Goal: Task Accomplishment & Management: Manage account settings

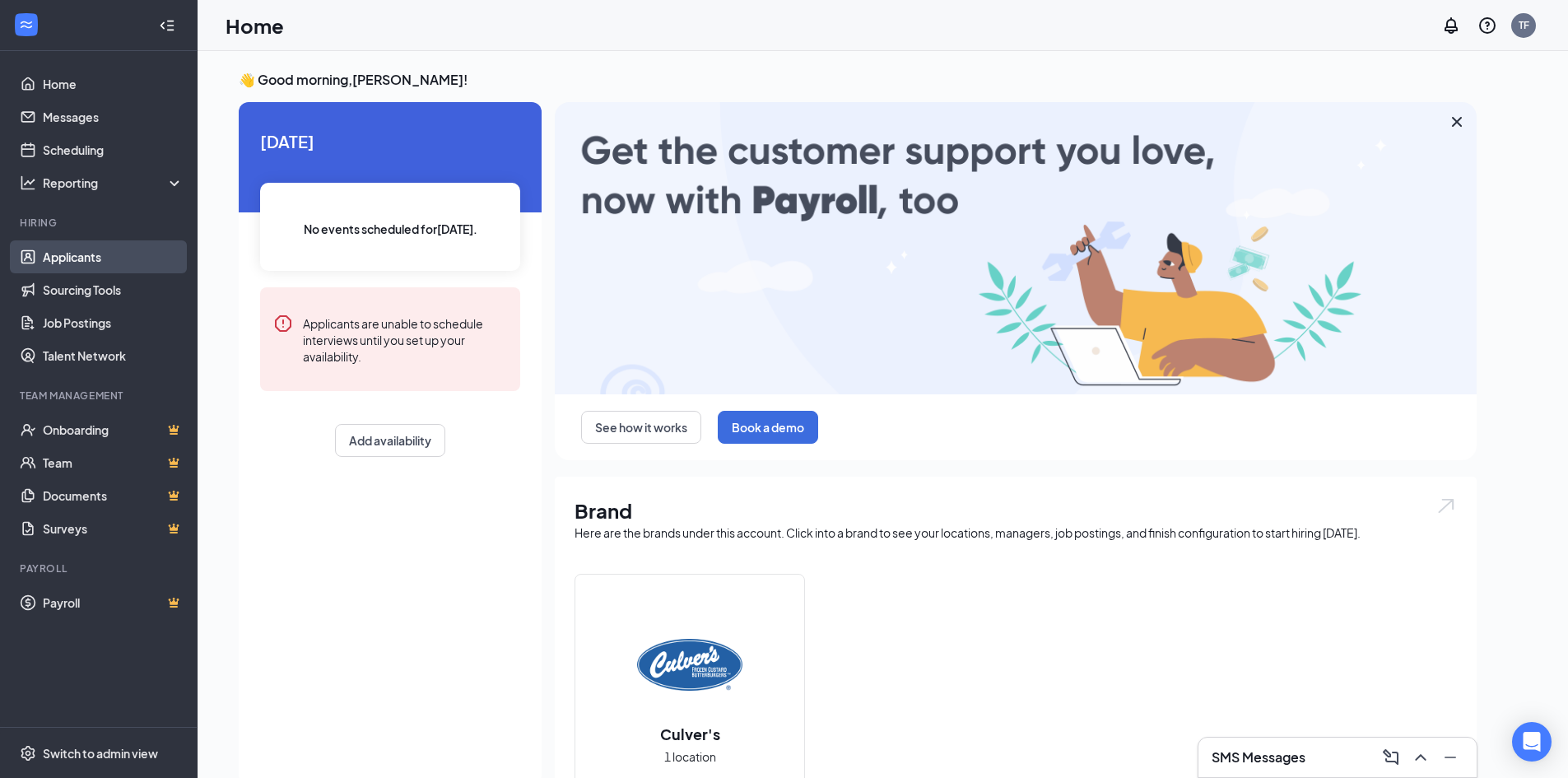
click at [141, 261] on link "Applicants" at bounding box center [113, 257] width 141 height 33
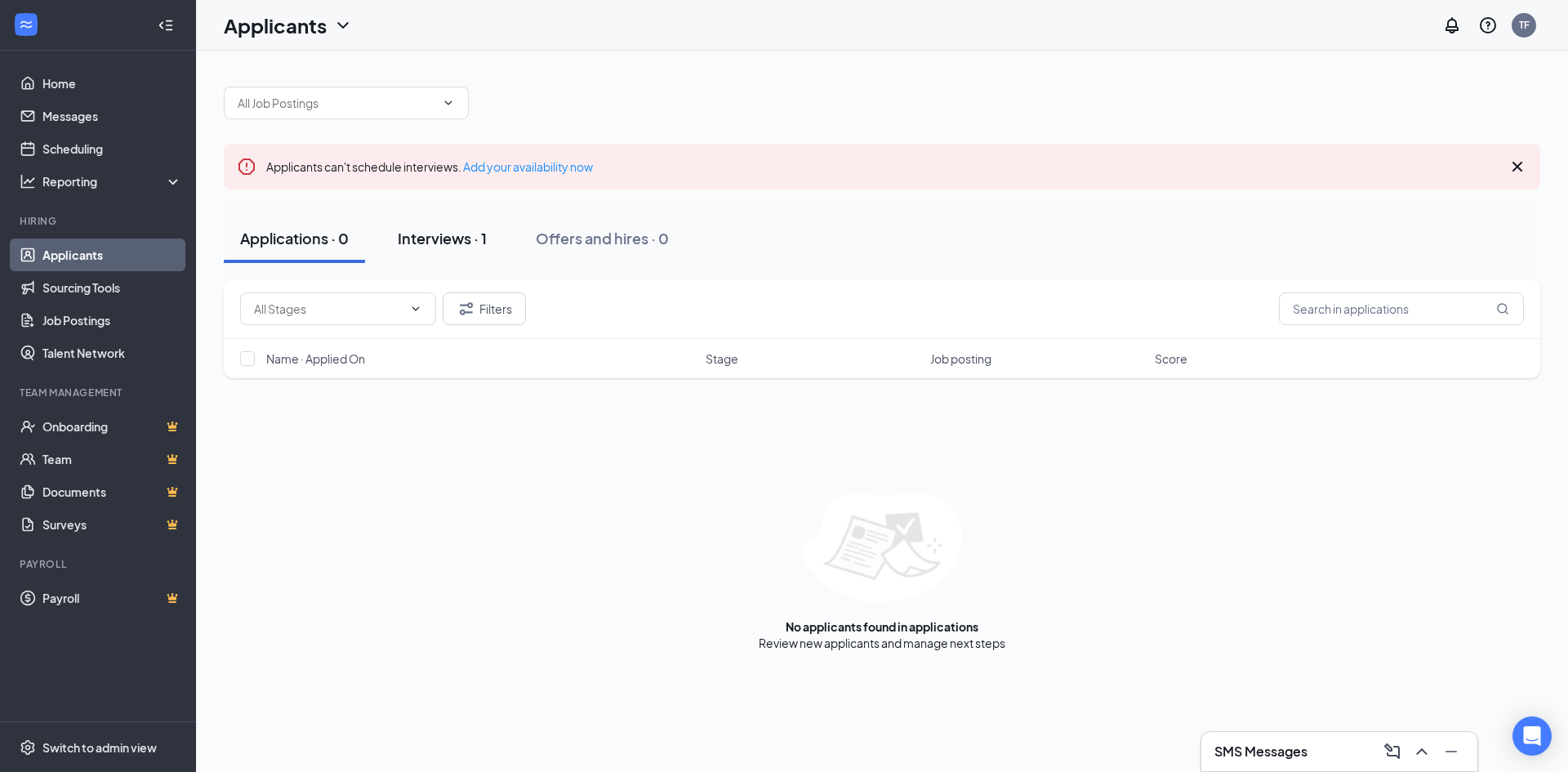
click at [463, 227] on button "Interviews · 1" at bounding box center [442, 238] width 121 height 49
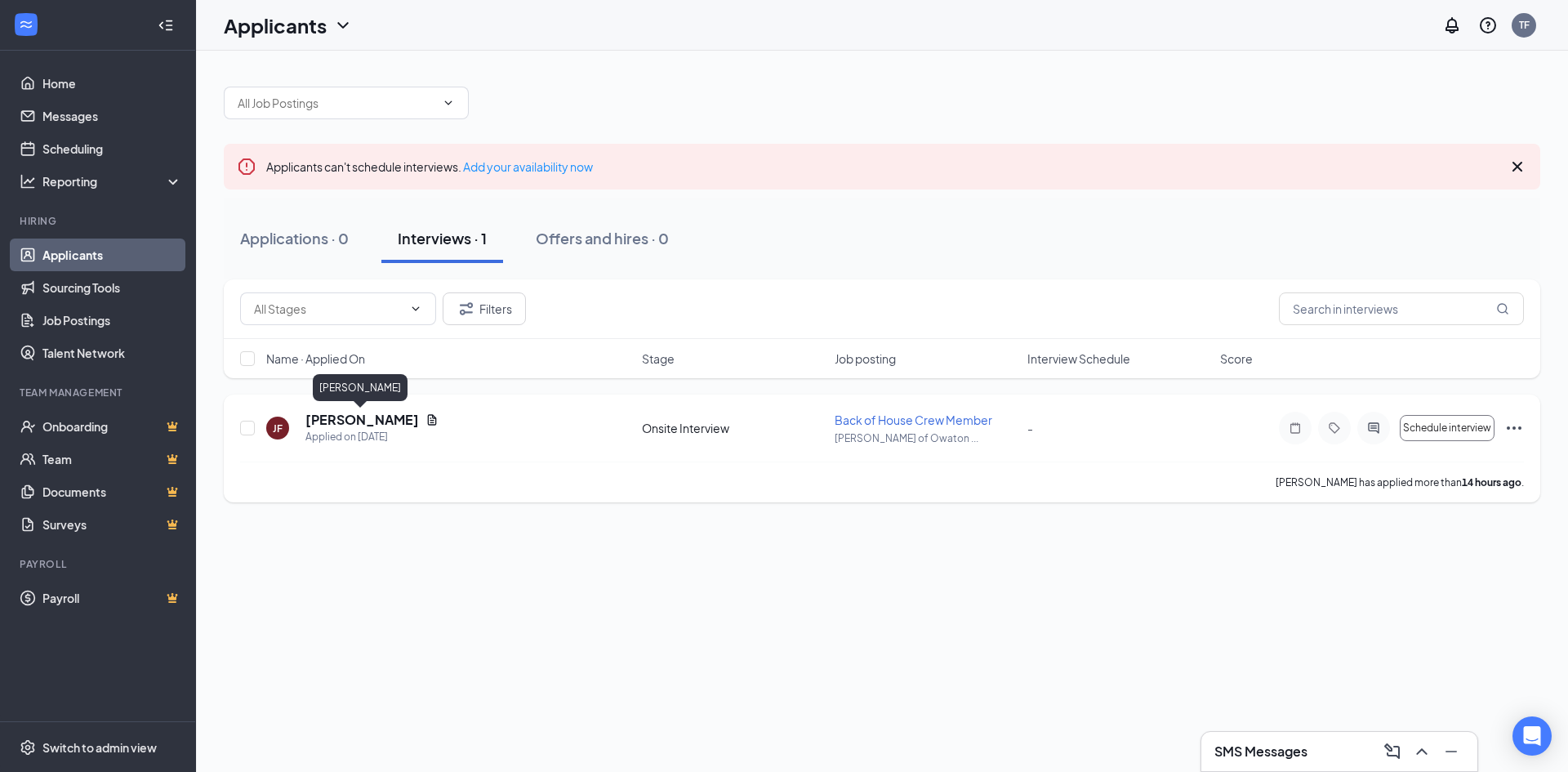
click at [353, 416] on h5 "[PERSON_NAME]" at bounding box center [362, 419] width 114 height 18
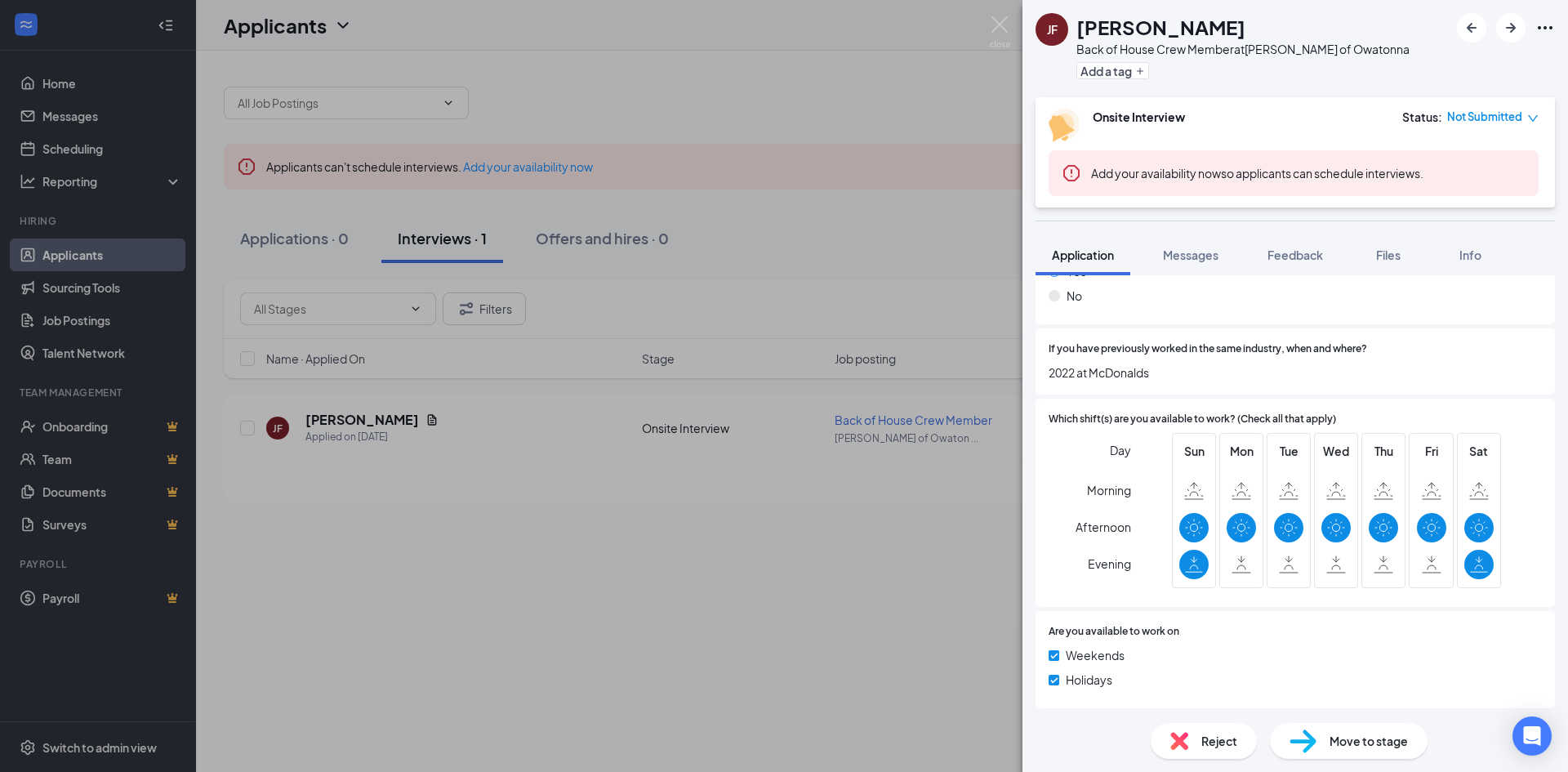
scroll to position [754, 0]
click at [444, 588] on div "JF Jordan Freelove Back of House Crew Member at Culver's of Owatonna Add a tag …" at bounding box center [784, 386] width 1568 height 772
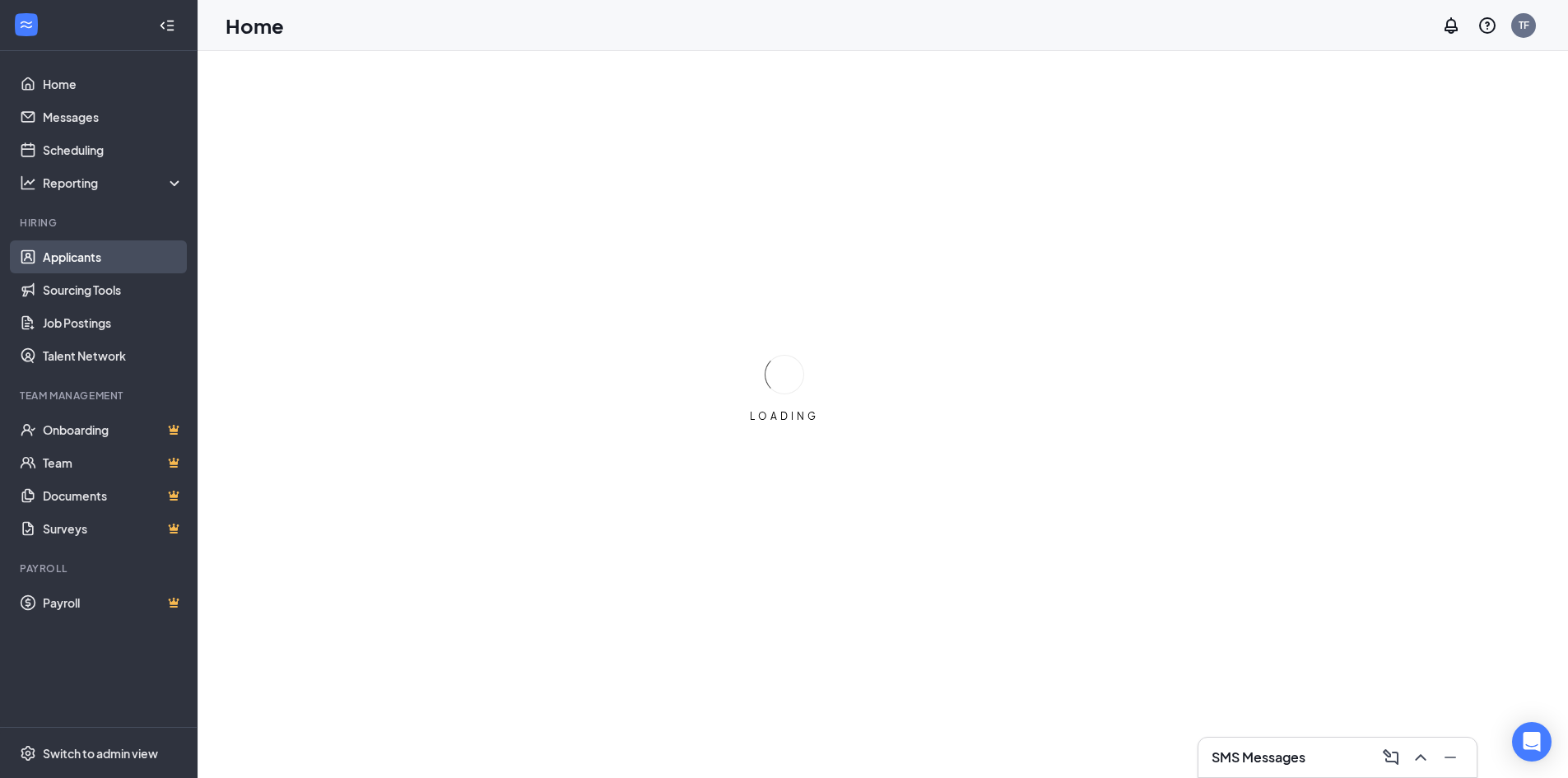
click at [145, 247] on link "Applicants" at bounding box center [113, 257] width 141 height 33
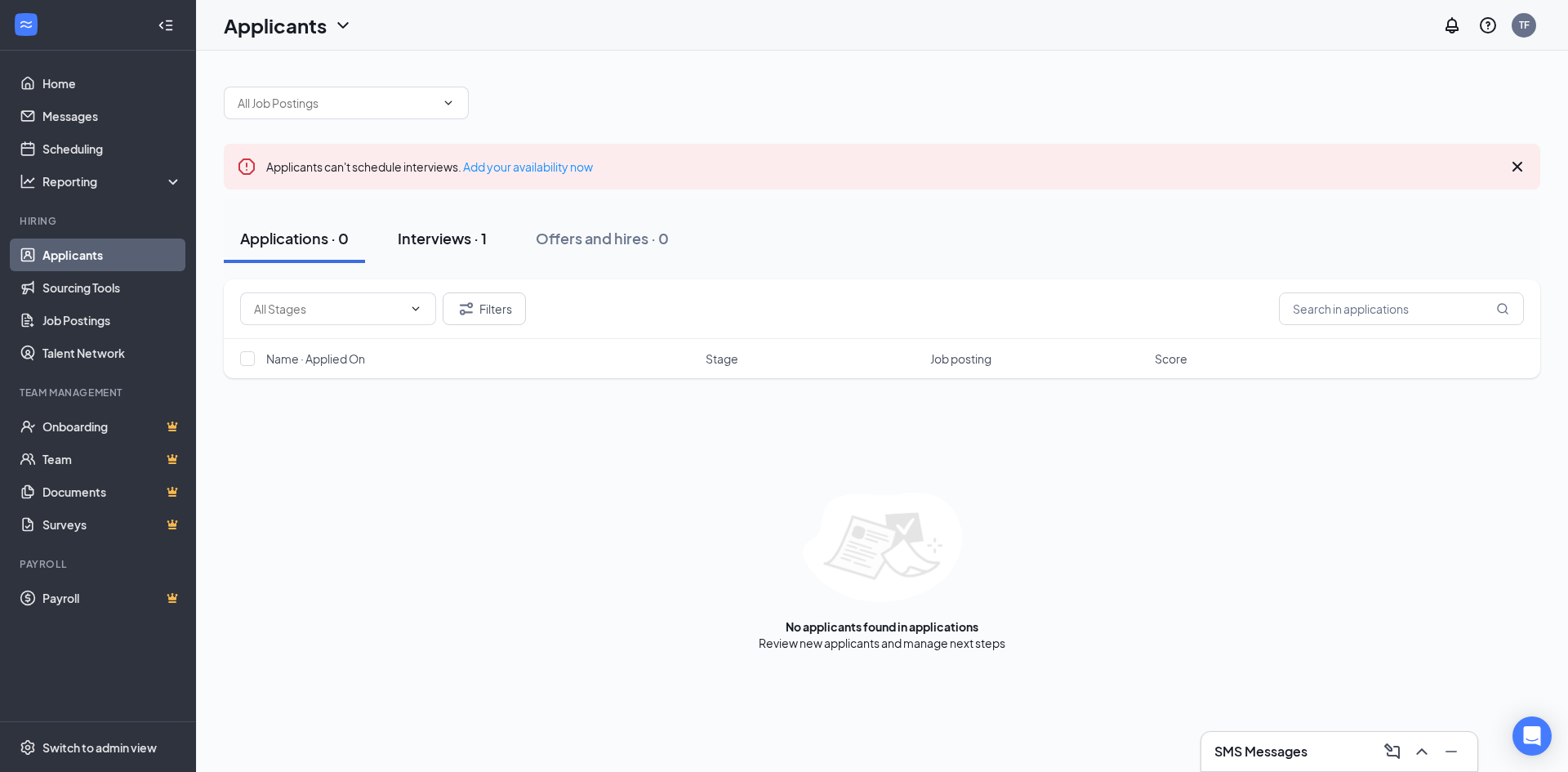
click at [405, 223] on button "Interviews · 1" at bounding box center [442, 238] width 121 height 49
